Goal: Find specific page/section: Find specific page/section

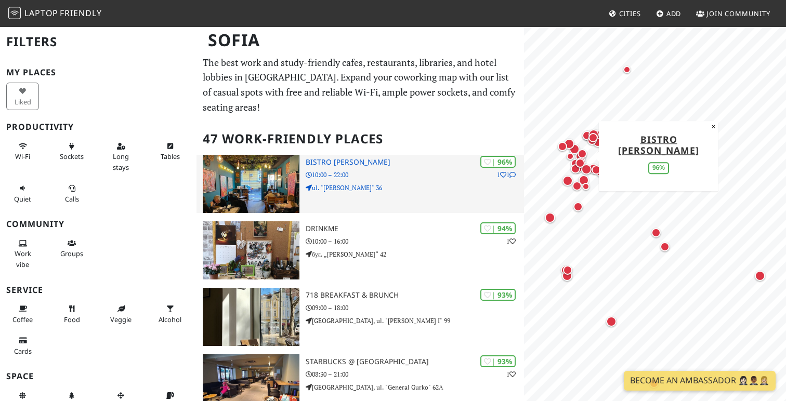
click at [359, 158] on h3 "Bistro [PERSON_NAME]" at bounding box center [415, 162] width 218 height 9
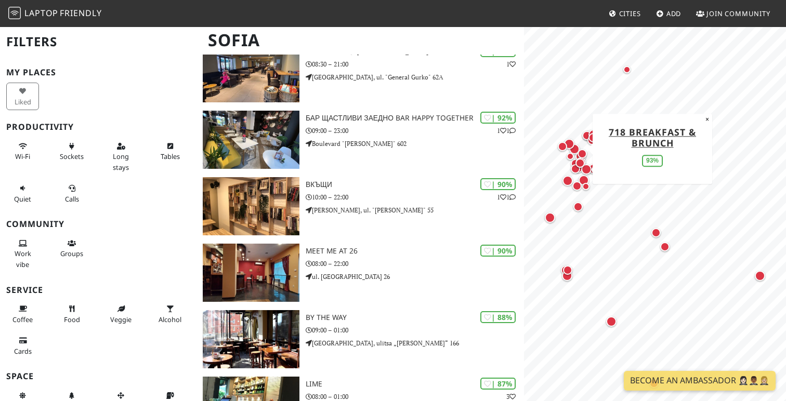
scroll to position [317, 0]
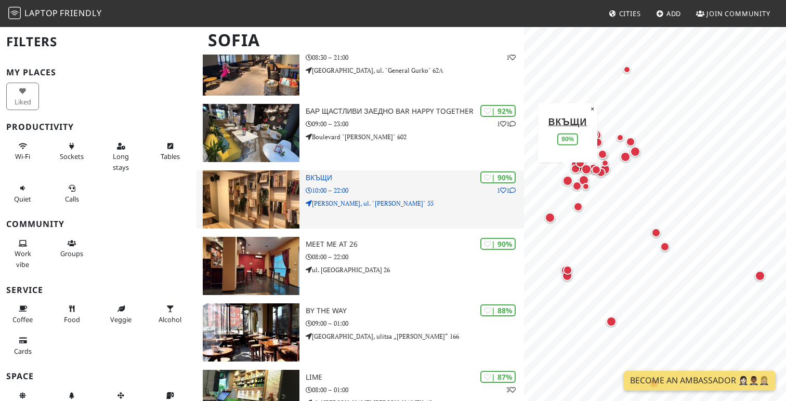
click at [402, 185] on p "10:00 – 22:00" at bounding box center [415, 190] width 218 height 10
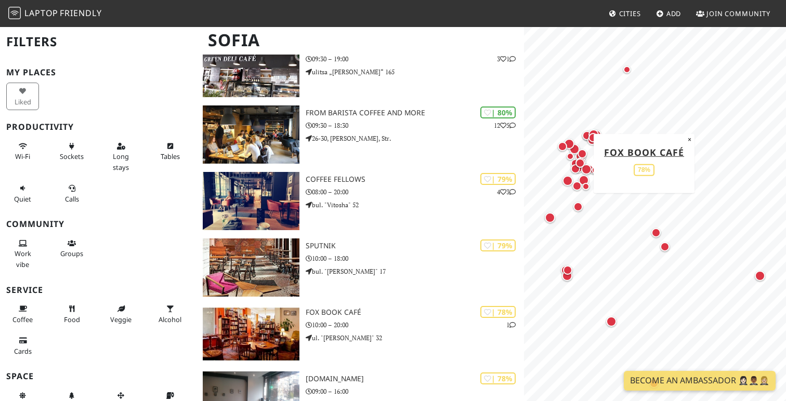
scroll to position [1114, 0]
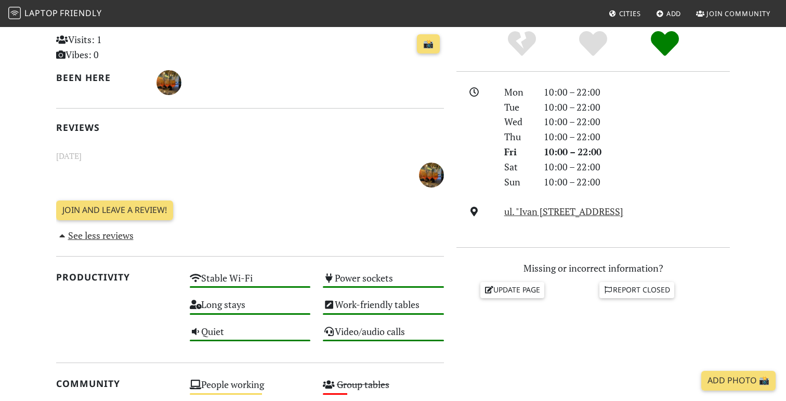
scroll to position [291, 0]
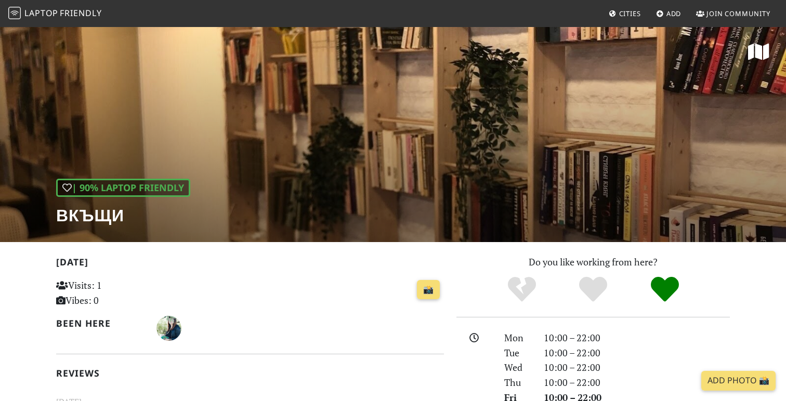
click at [372, 149] on div "| 90% Laptop Friendly Вкъщи" at bounding box center [393, 134] width 786 height 216
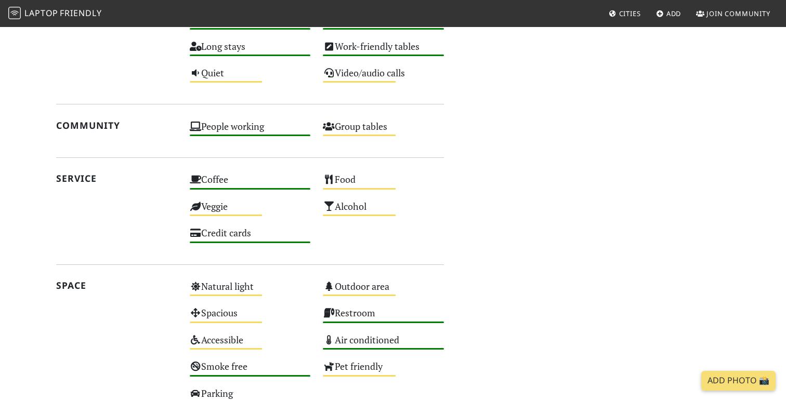
scroll to position [542, 0]
